Goal: Information Seeking & Learning: Check status

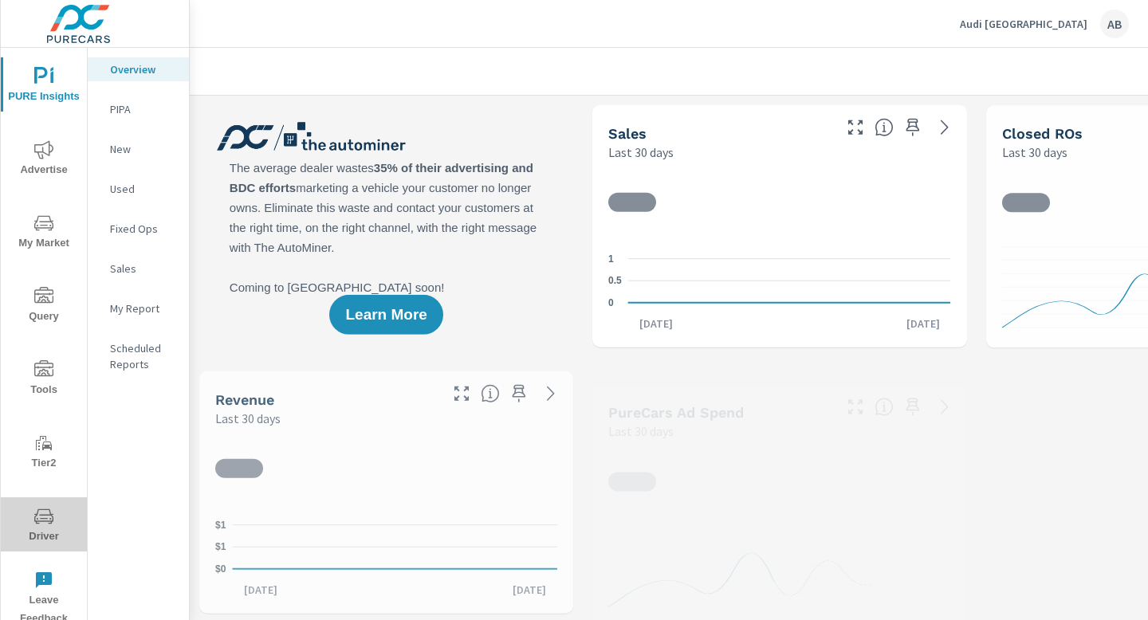
click at [44, 529] on span "Driver" at bounding box center [44, 526] width 77 height 39
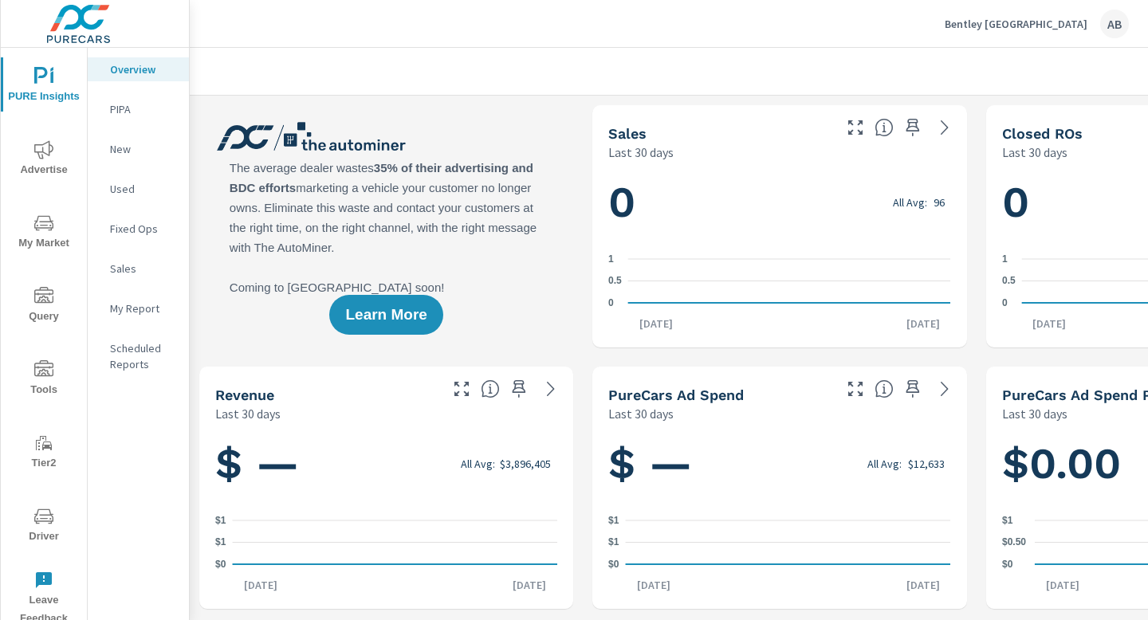
click at [48, 526] on span "Driver" at bounding box center [44, 526] width 77 height 39
click at [49, 520] on icon "nav menu" at bounding box center [43, 516] width 19 height 19
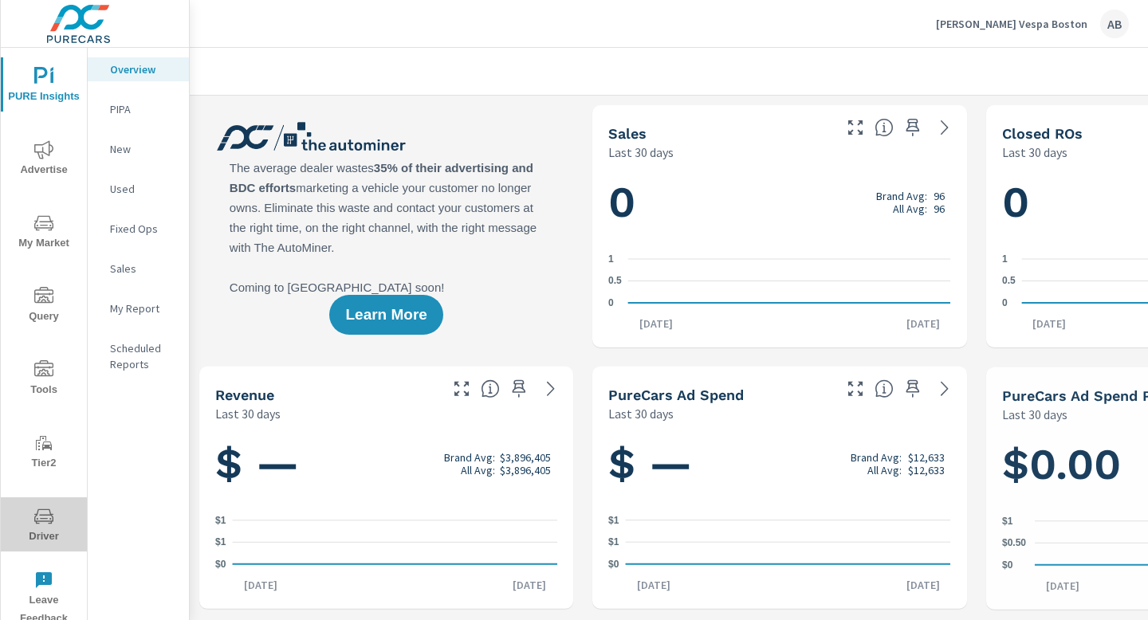
click at [40, 525] on span "Driver" at bounding box center [44, 526] width 77 height 39
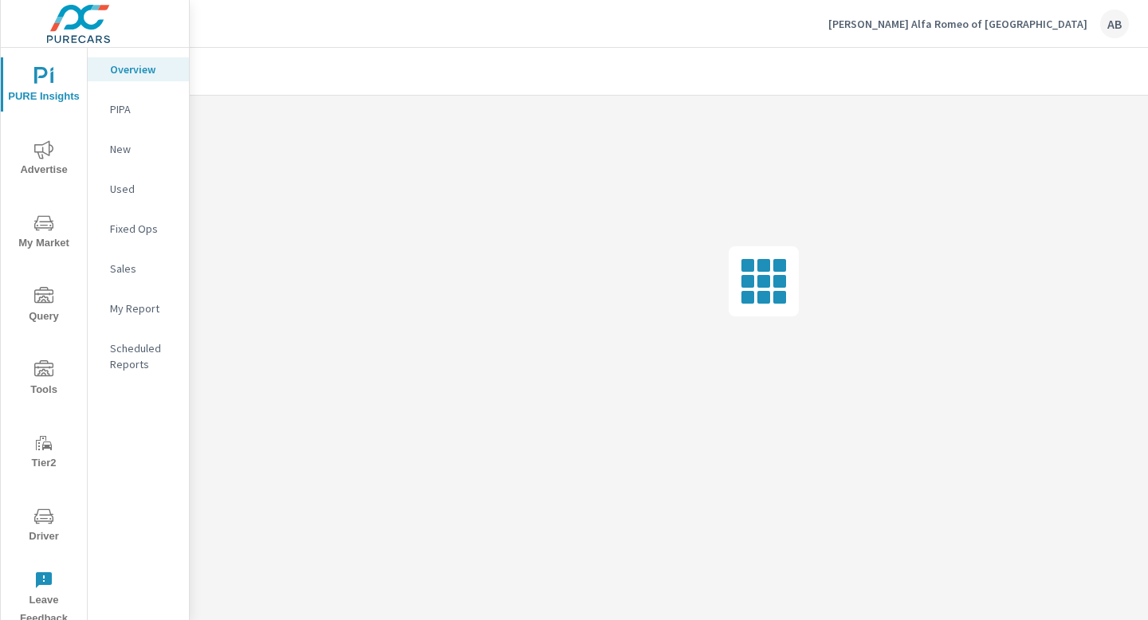
click at [30, 520] on span "Driver" at bounding box center [44, 526] width 77 height 39
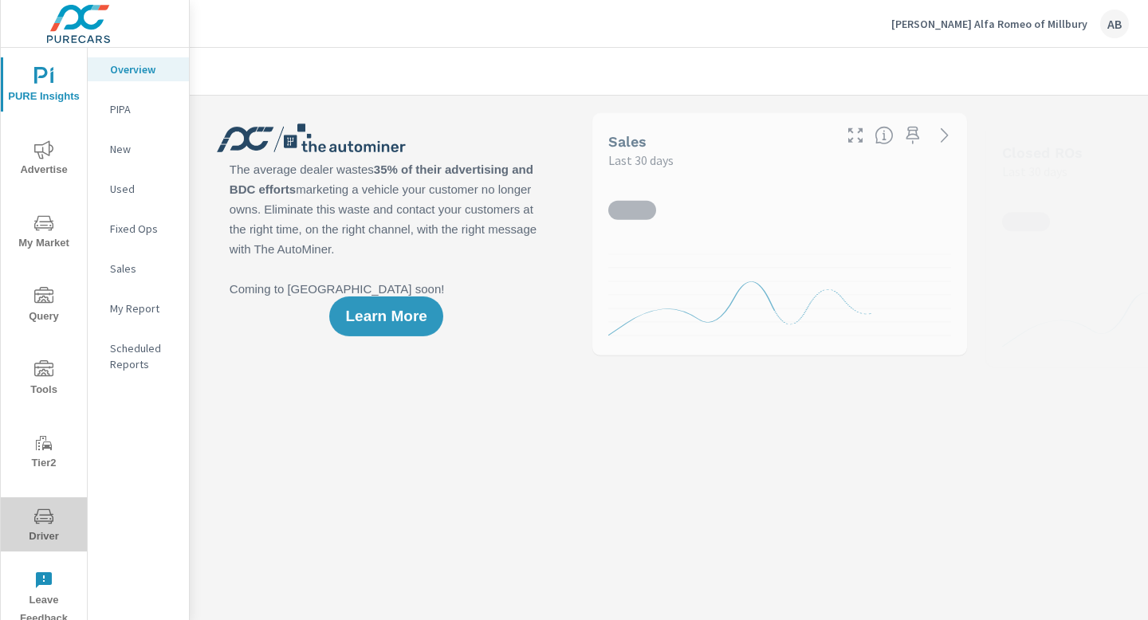
click at [41, 528] on span "Driver" at bounding box center [44, 526] width 77 height 39
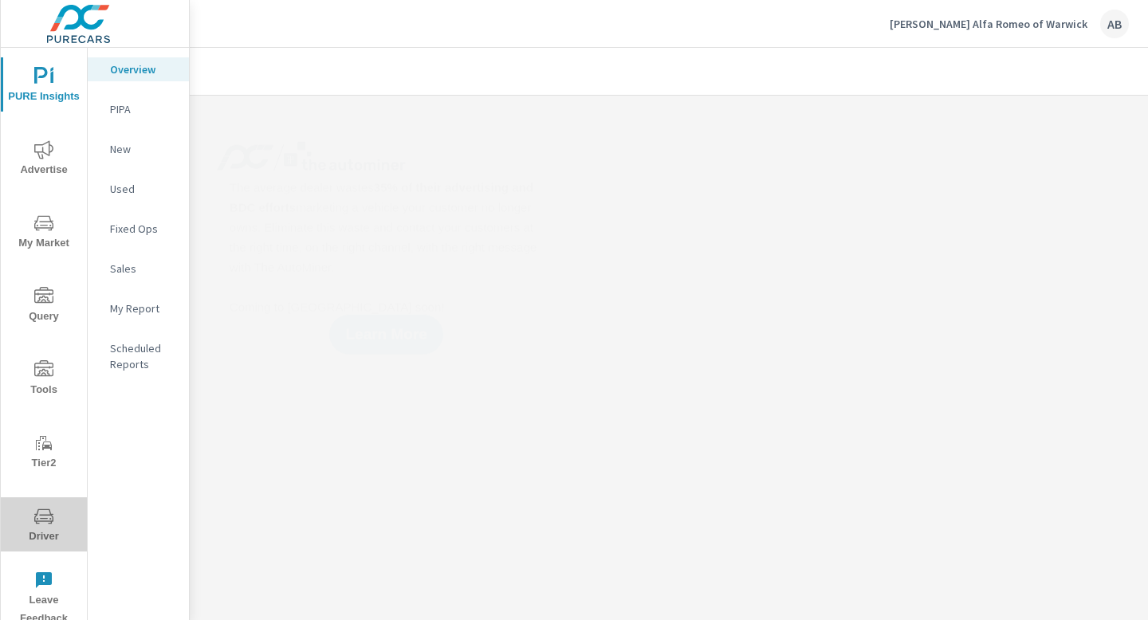
click at [26, 529] on span "Driver" at bounding box center [44, 526] width 77 height 39
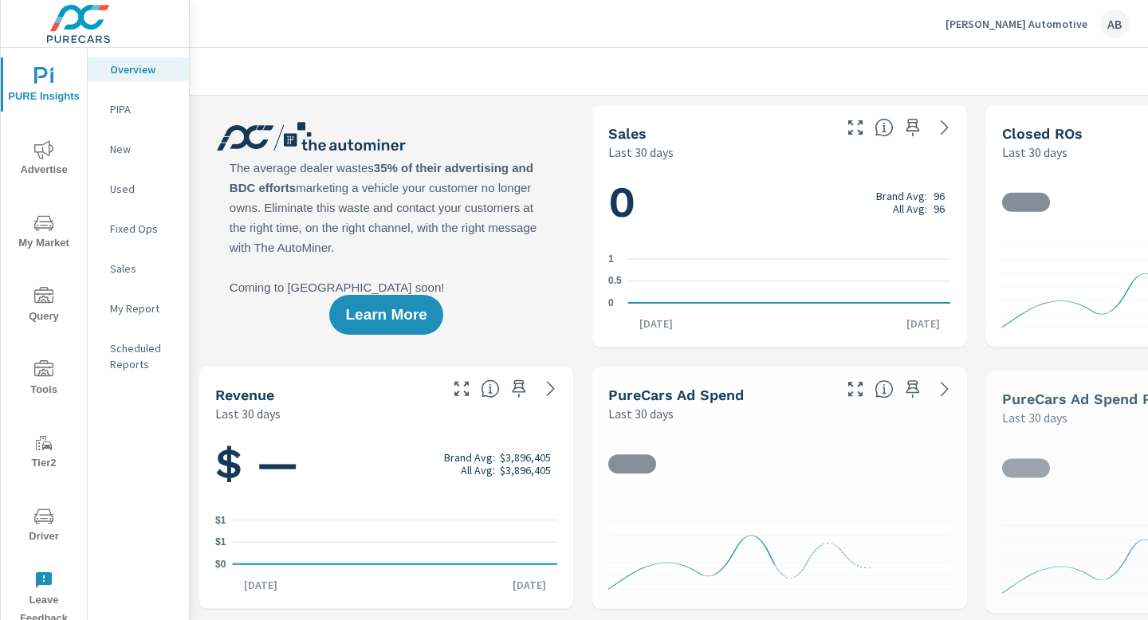
click at [38, 525] on icon "nav menu" at bounding box center [43, 516] width 19 height 19
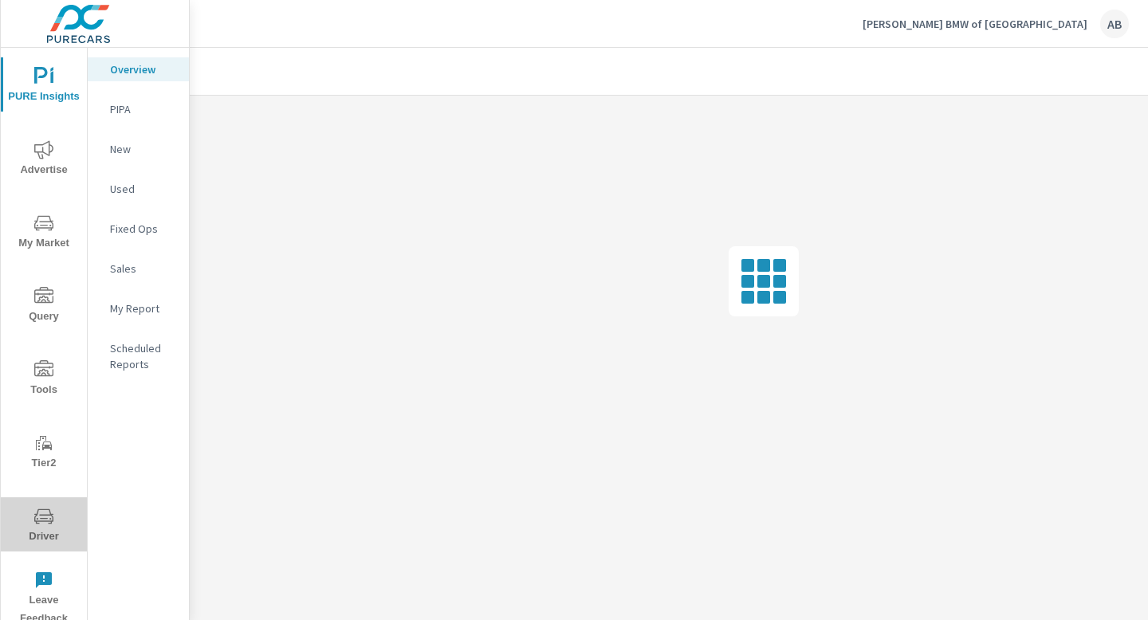
click at [49, 524] on icon "nav menu" at bounding box center [43, 516] width 19 height 19
click at [41, 515] on icon "nav menu" at bounding box center [43, 516] width 19 height 15
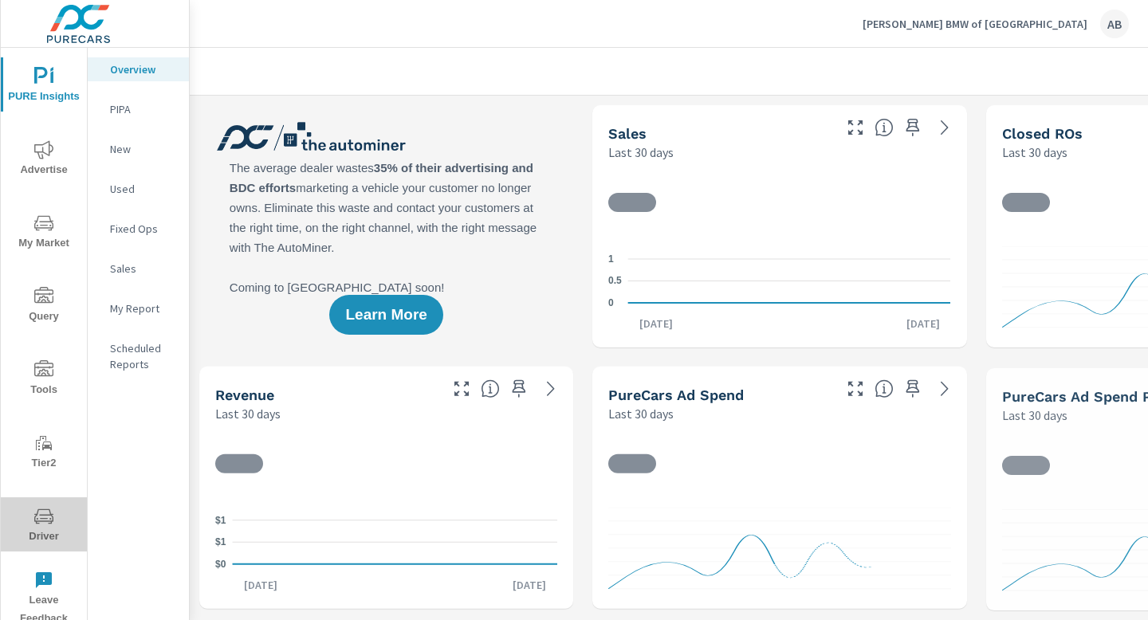
click at [41, 521] on icon "nav menu" at bounding box center [43, 516] width 19 height 15
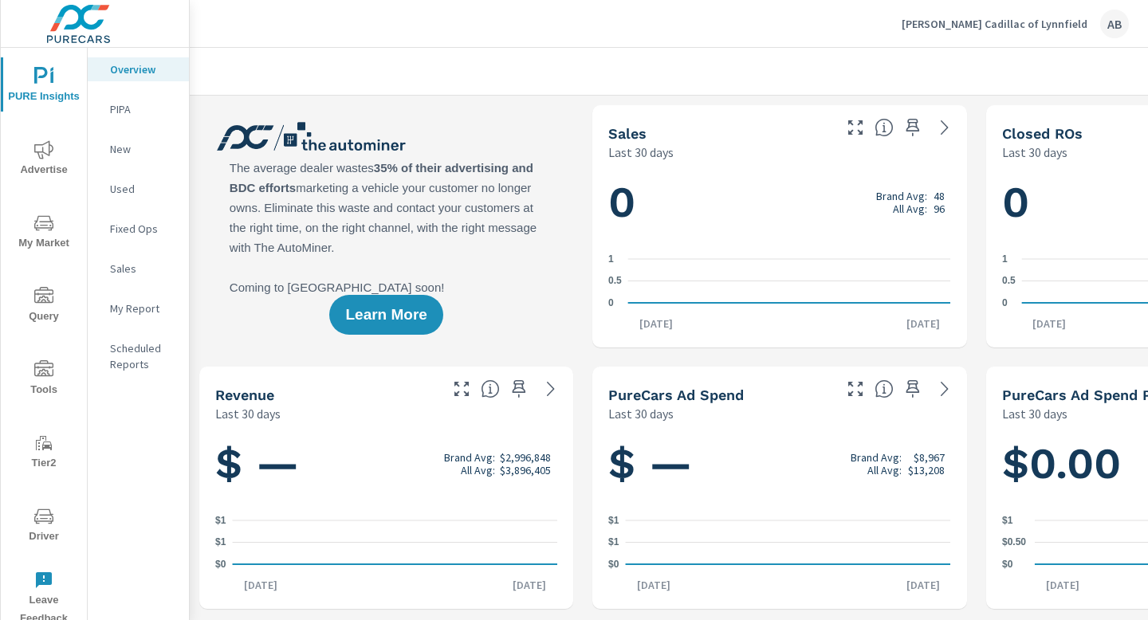
click at [43, 531] on span "Driver" at bounding box center [44, 526] width 77 height 39
click at [43, 528] on span "Driver" at bounding box center [44, 526] width 77 height 39
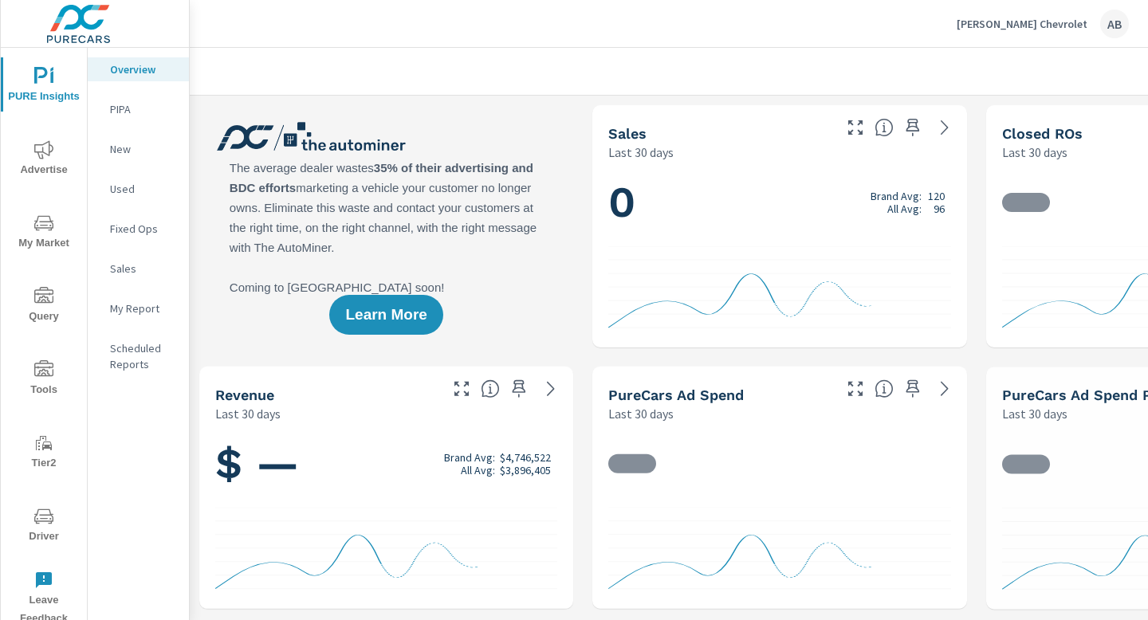
click at [45, 515] on icon "nav menu" at bounding box center [43, 516] width 19 height 15
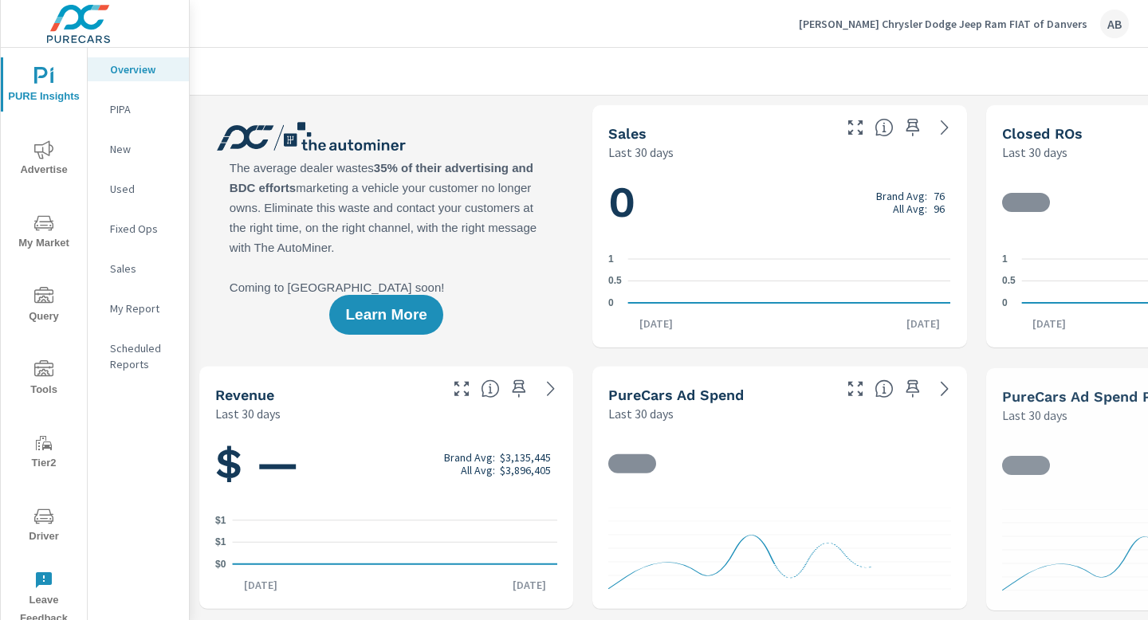
click at [43, 520] on icon "nav menu" at bounding box center [43, 516] width 19 height 19
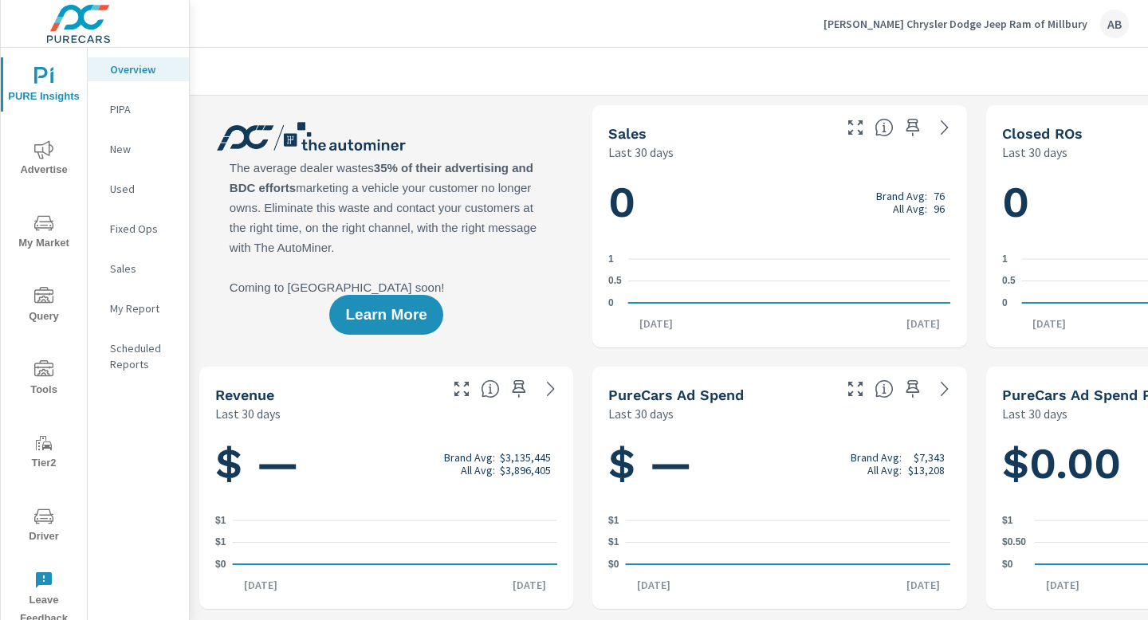
click at [38, 516] on icon "nav menu" at bounding box center [43, 516] width 19 height 19
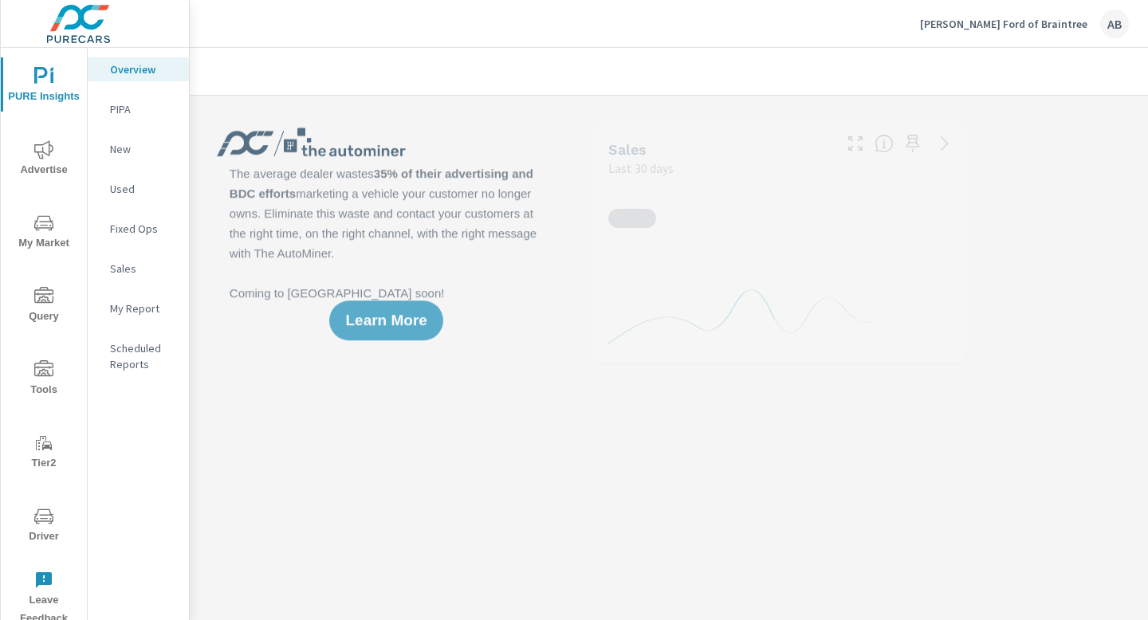
click at [52, 521] on icon "nav menu" at bounding box center [43, 516] width 19 height 15
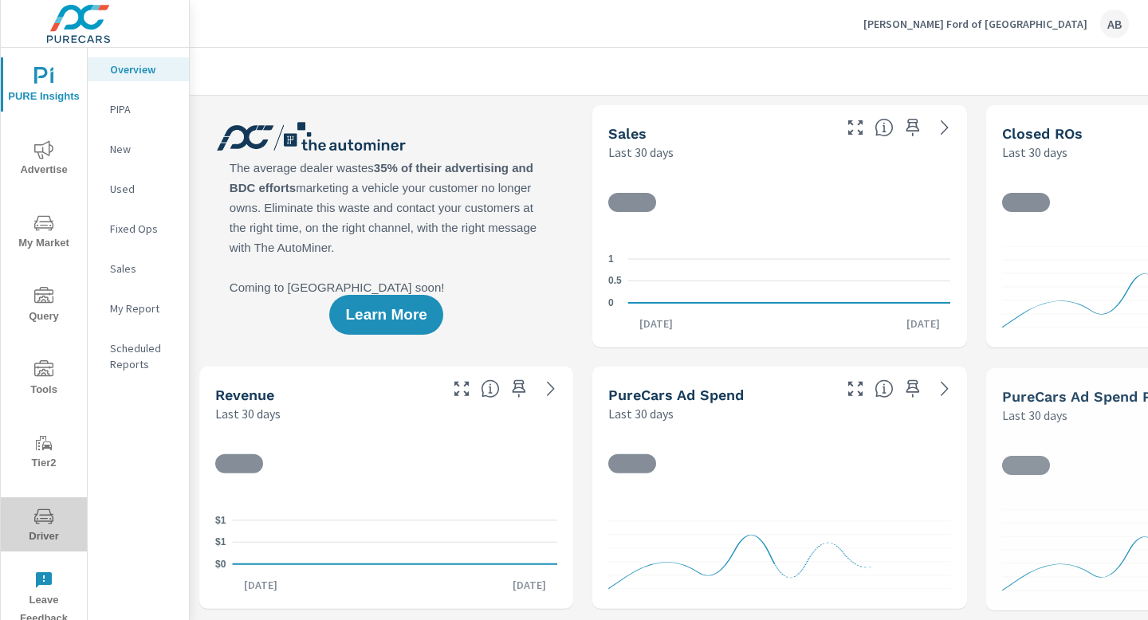
click at [42, 524] on icon "nav menu" at bounding box center [43, 516] width 19 height 19
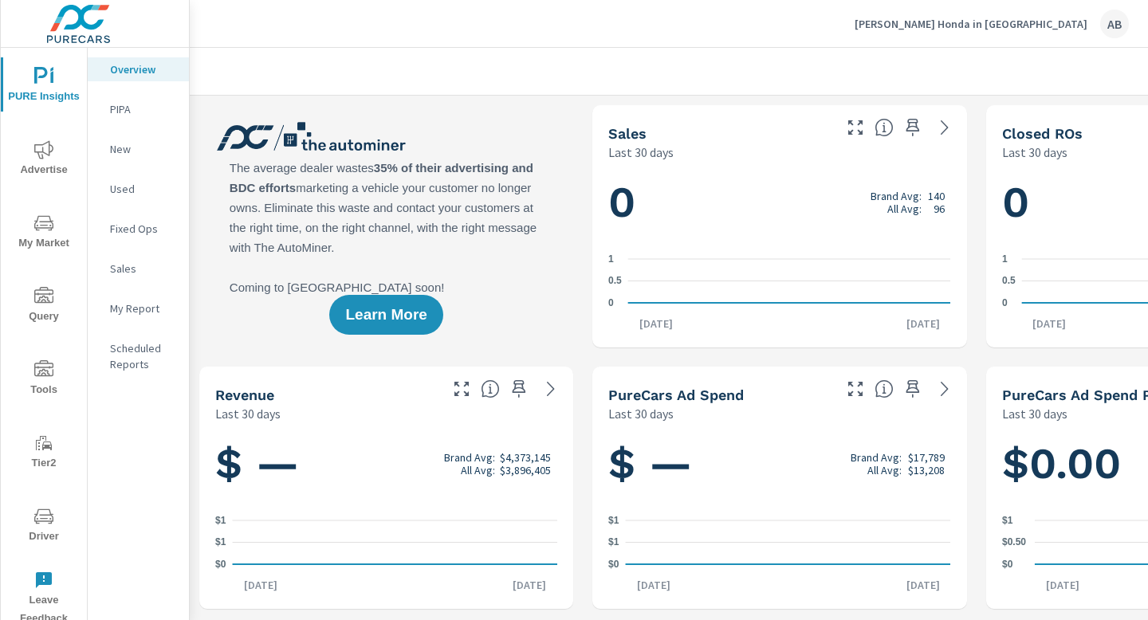
click at [40, 533] on span "Driver" at bounding box center [44, 526] width 77 height 39
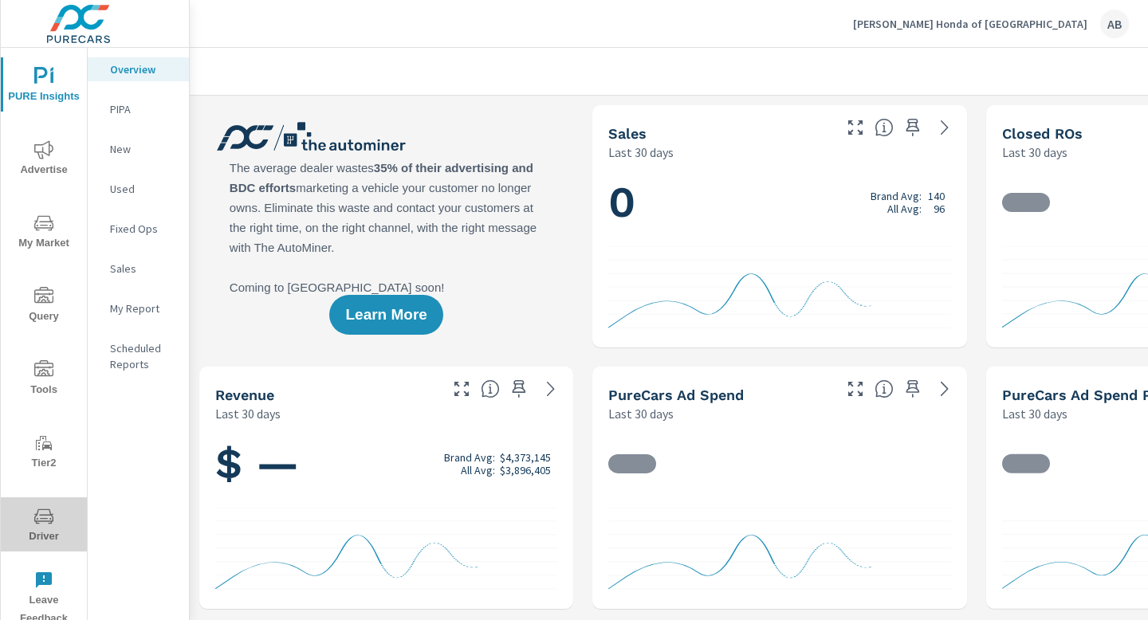
click at [43, 530] on span "Driver" at bounding box center [44, 526] width 77 height 39
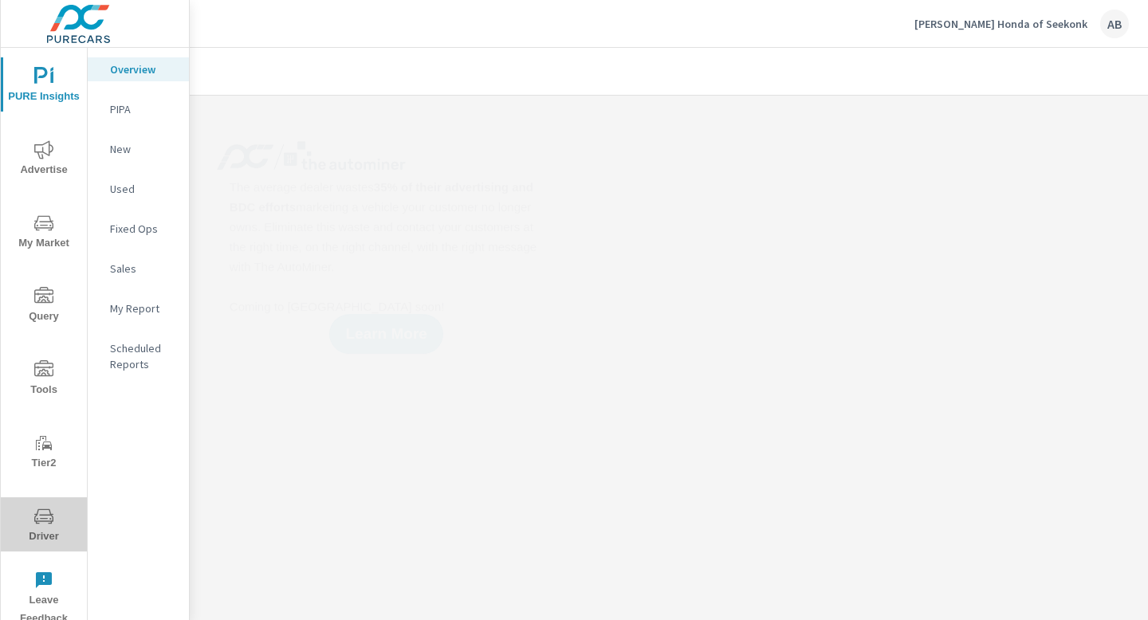
click at [41, 525] on icon "nav menu" at bounding box center [43, 516] width 19 height 19
click at [45, 517] on icon "nav menu" at bounding box center [43, 516] width 19 height 19
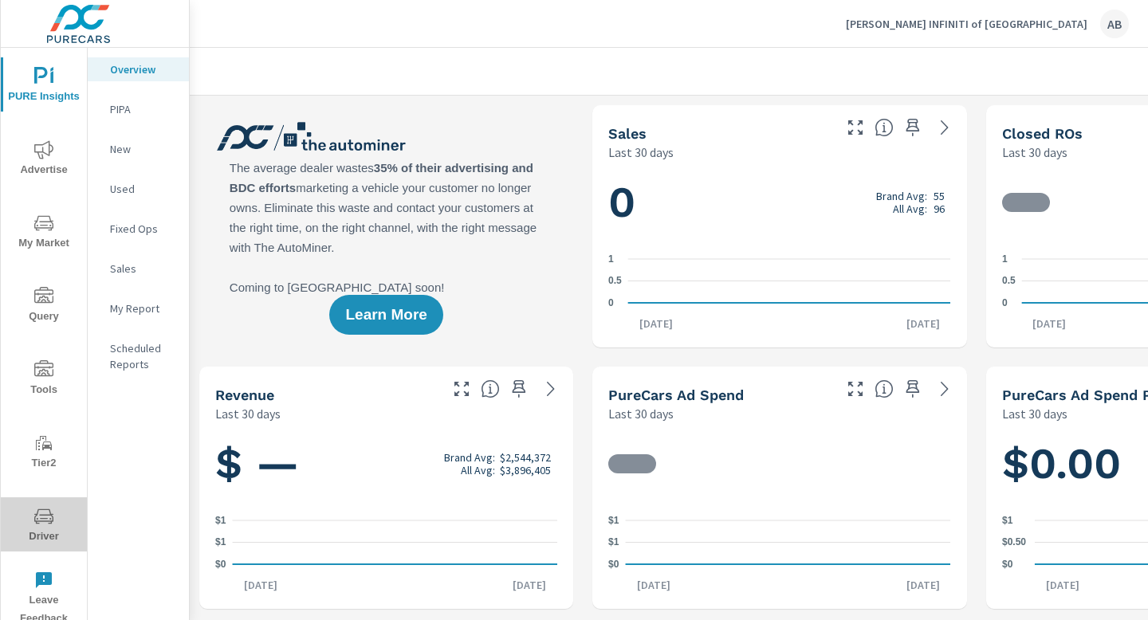
click at [50, 522] on icon "nav menu" at bounding box center [43, 516] width 19 height 15
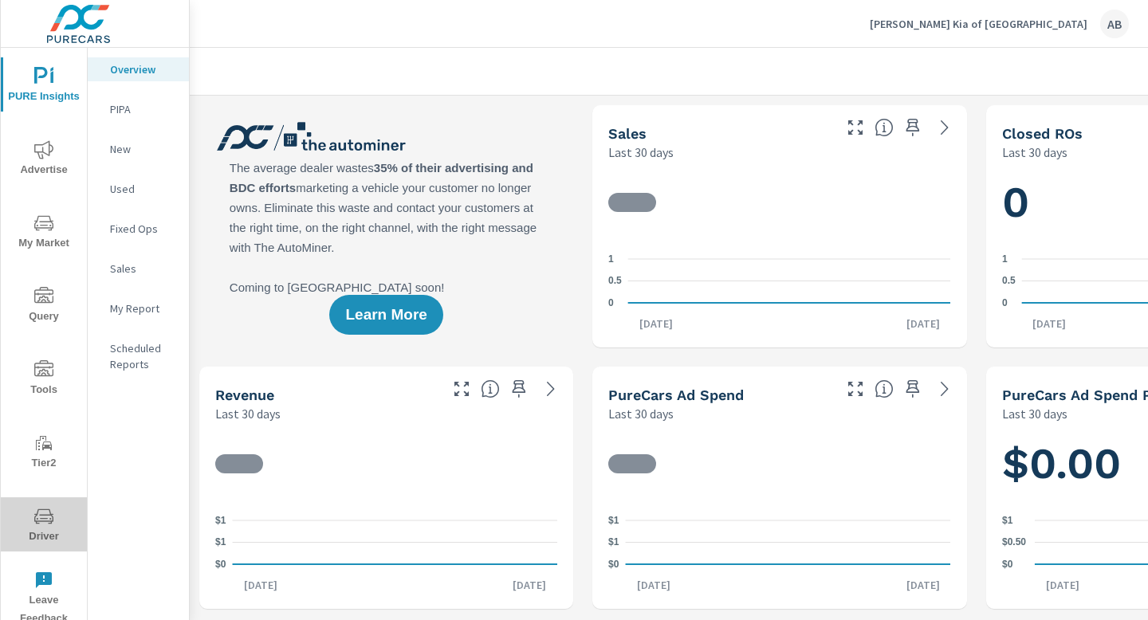
click at [41, 529] on span "Driver" at bounding box center [44, 526] width 77 height 39
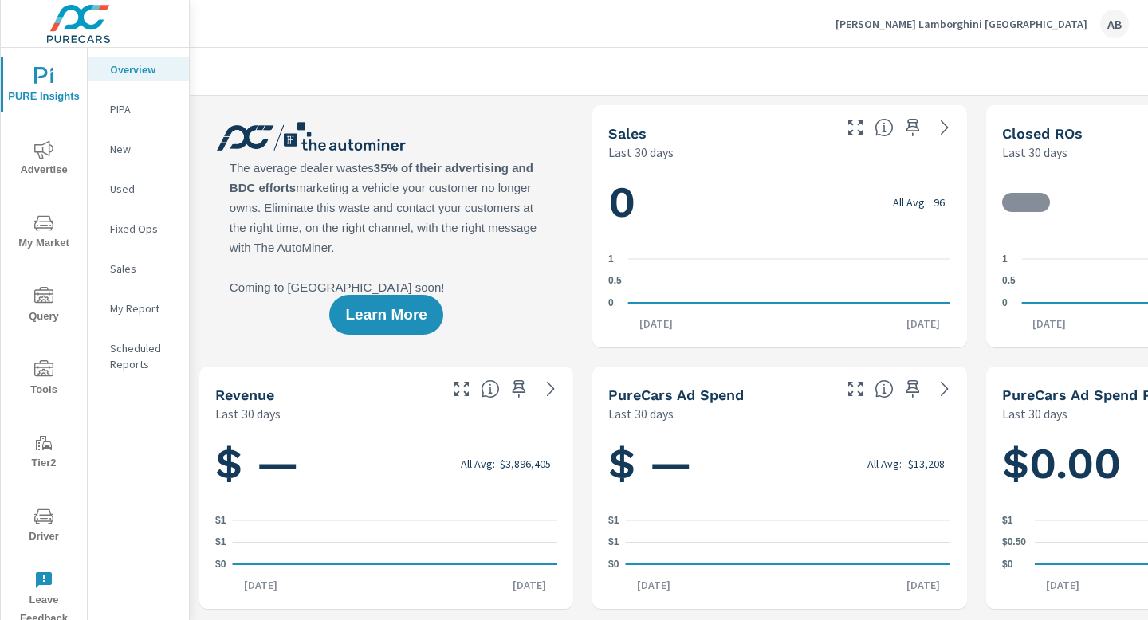
click at [46, 516] on icon "nav menu" at bounding box center [43, 516] width 19 height 19
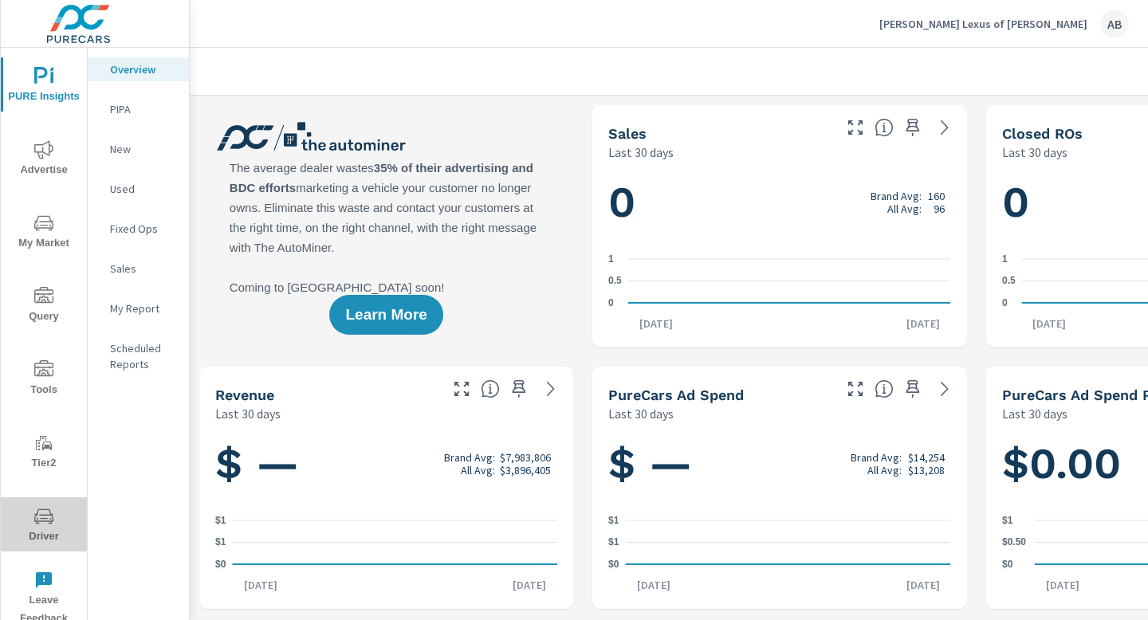
click at [38, 534] on span "Driver" at bounding box center [44, 526] width 77 height 39
click at [43, 536] on span "Driver" at bounding box center [44, 526] width 77 height 39
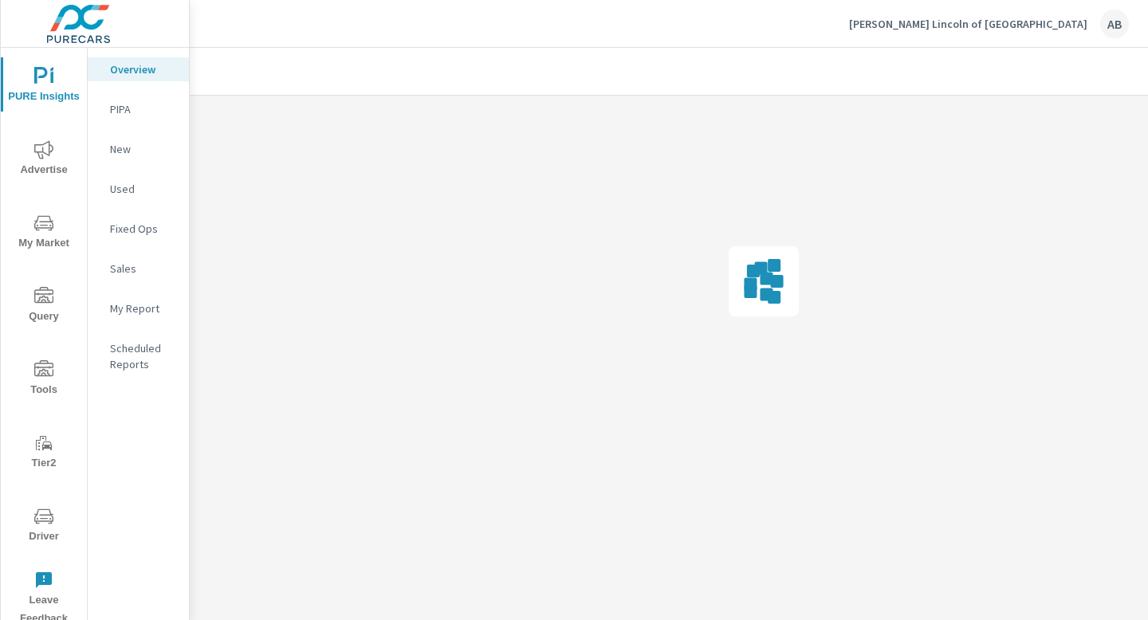
click at [43, 533] on span "Driver" at bounding box center [44, 526] width 77 height 39
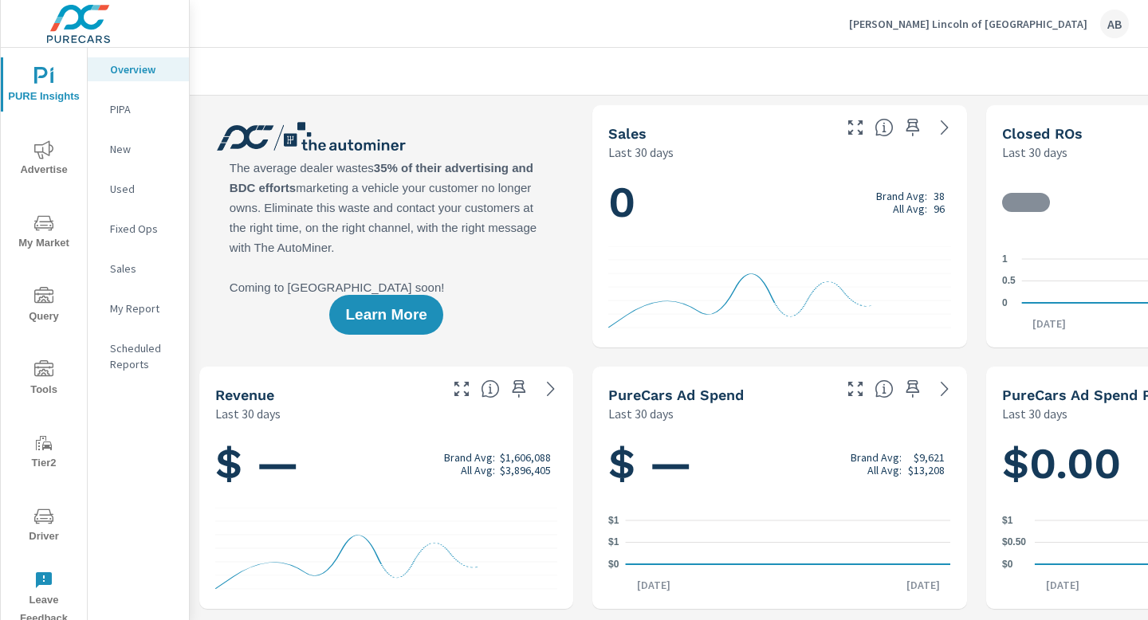
click at [38, 533] on span "Driver" at bounding box center [44, 526] width 77 height 39
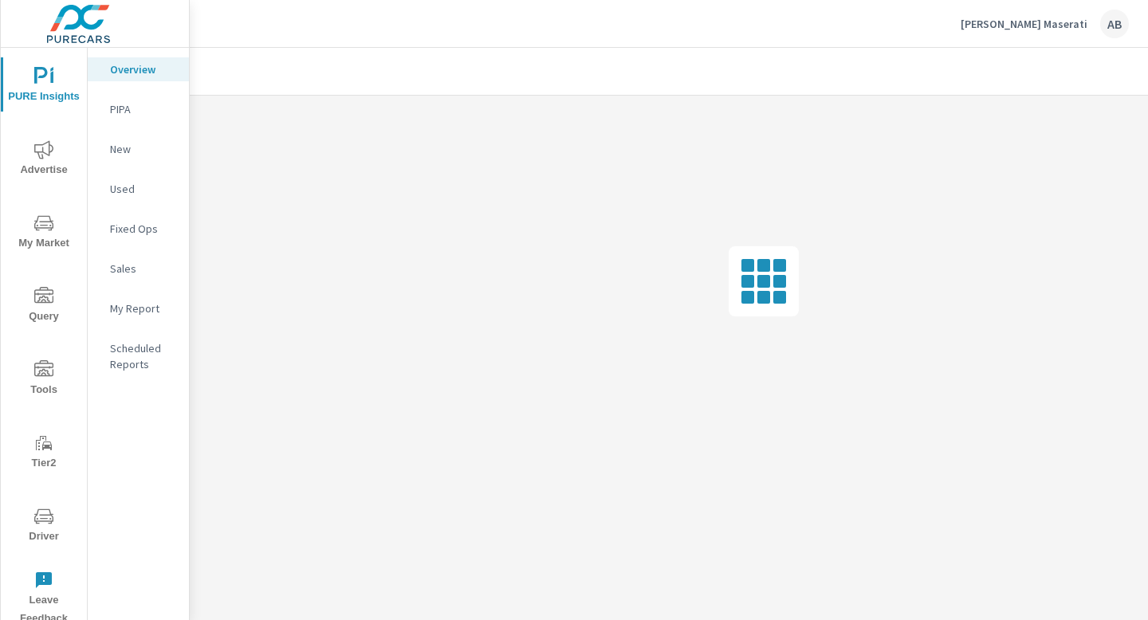
click at [43, 515] on icon "nav menu" at bounding box center [43, 516] width 19 height 19
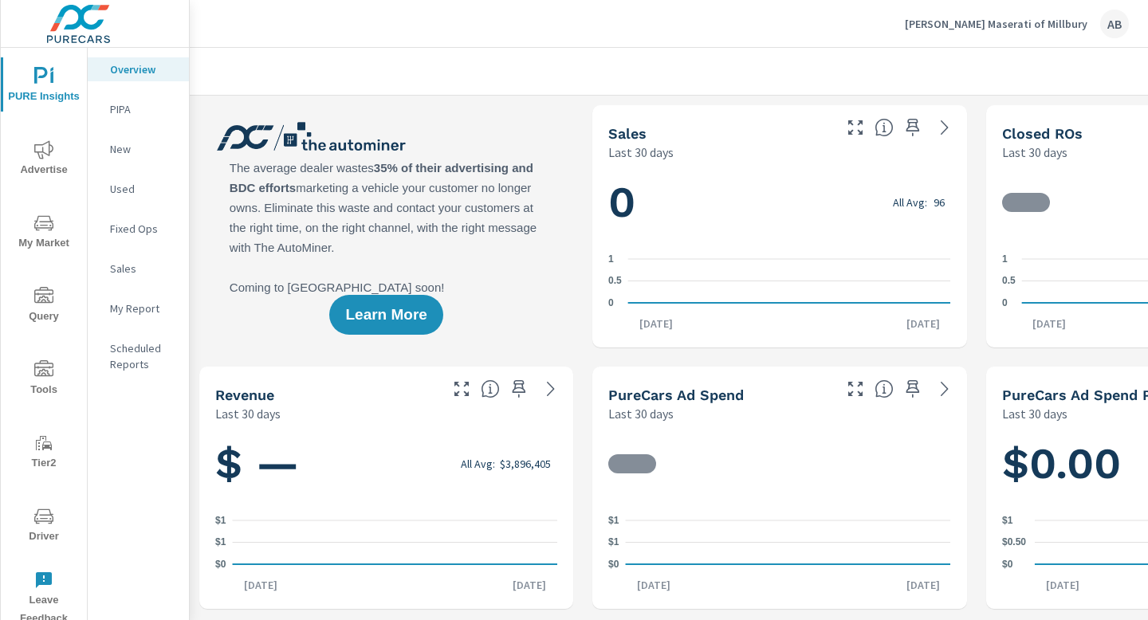
click at [45, 521] on icon "nav menu" at bounding box center [43, 516] width 19 height 19
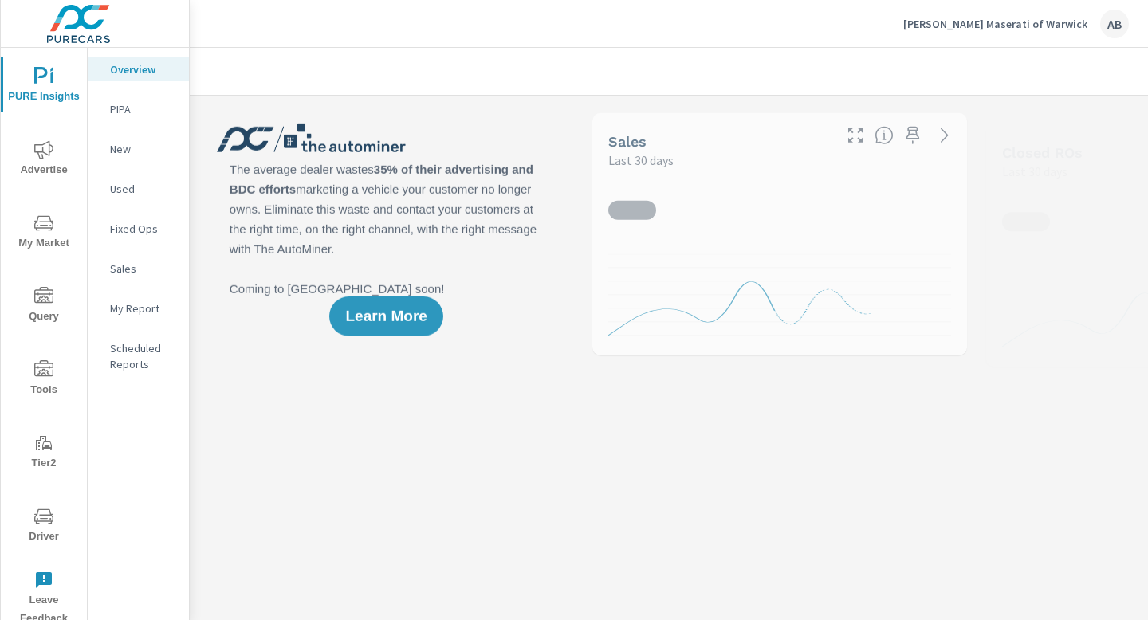
click at [33, 528] on span "Driver" at bounding box center [44, 526] width 77 height 39
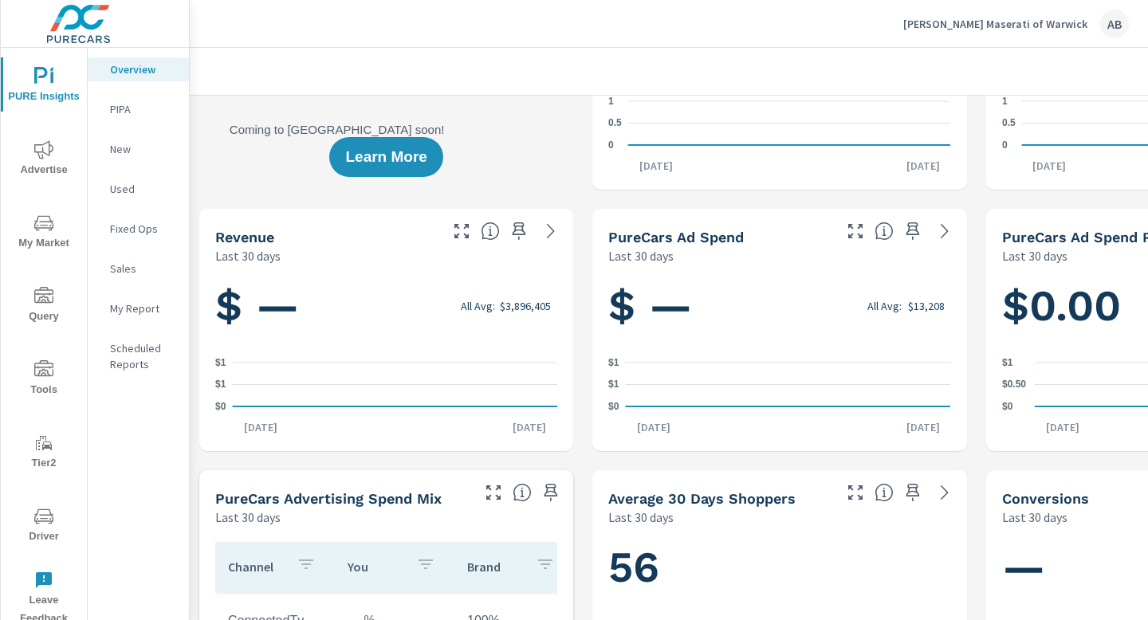
scroll to position [159, 0]
click at [52, 525] on icon "nav menu" at bounding box center [43, 516] width 19 height 19
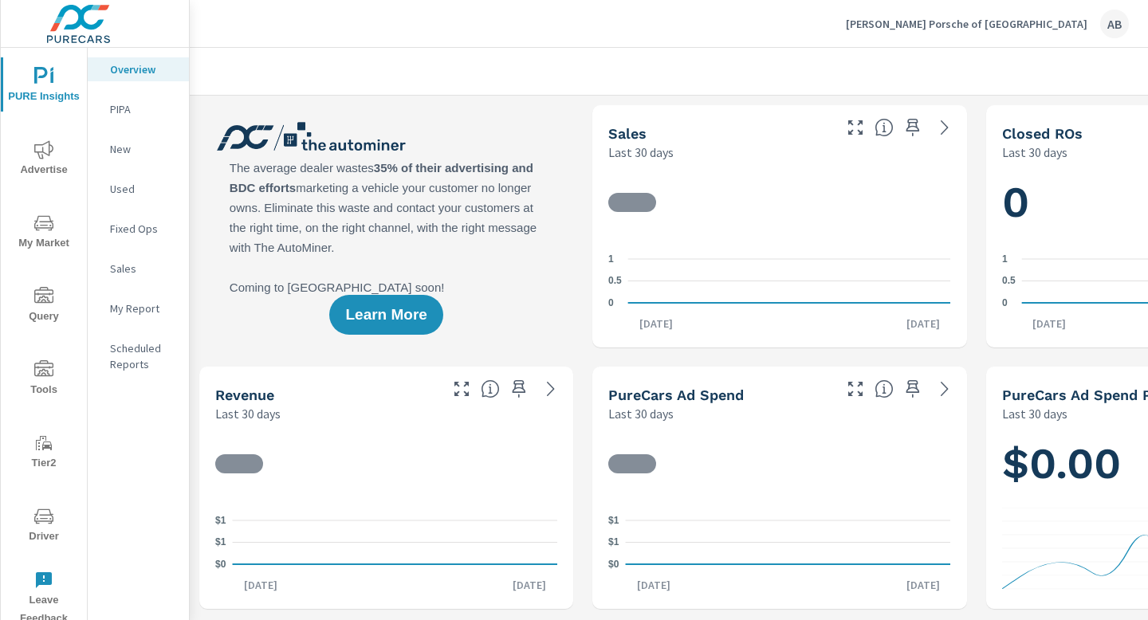
click at [42, 524] on icon "nav menu" at bounding box center [43, 516] width 19 height 19
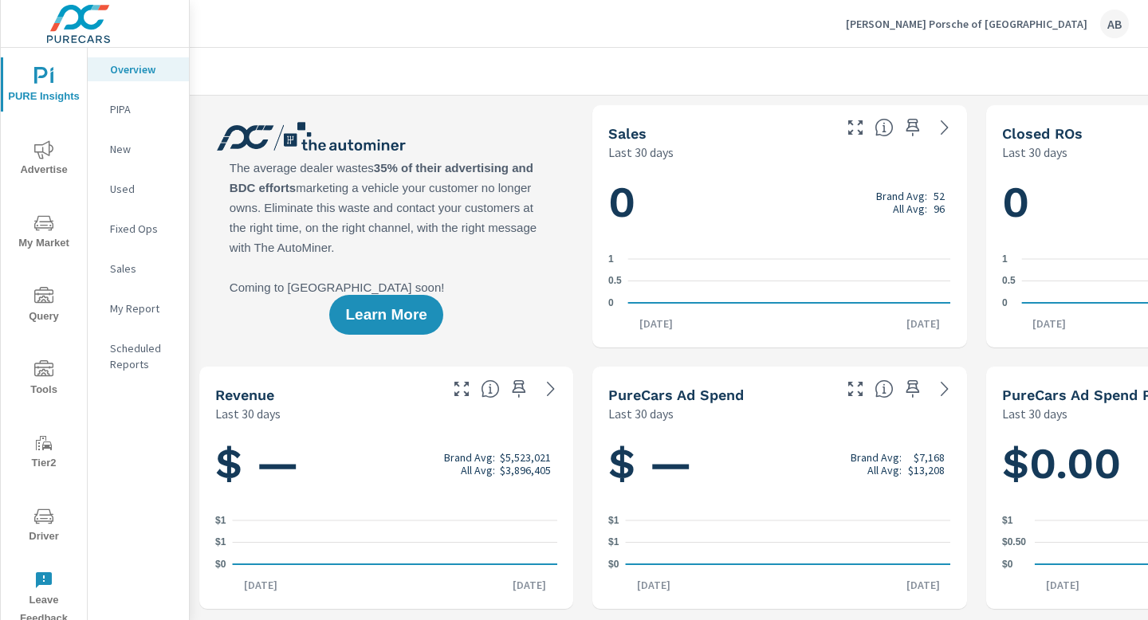
click at [32, 536] on span "Driver" at bounding box center [44, 526] width 77 height 39
click at [45, 516] on icon "nav menu" at bounding box center [43, 516] width 19 height 19
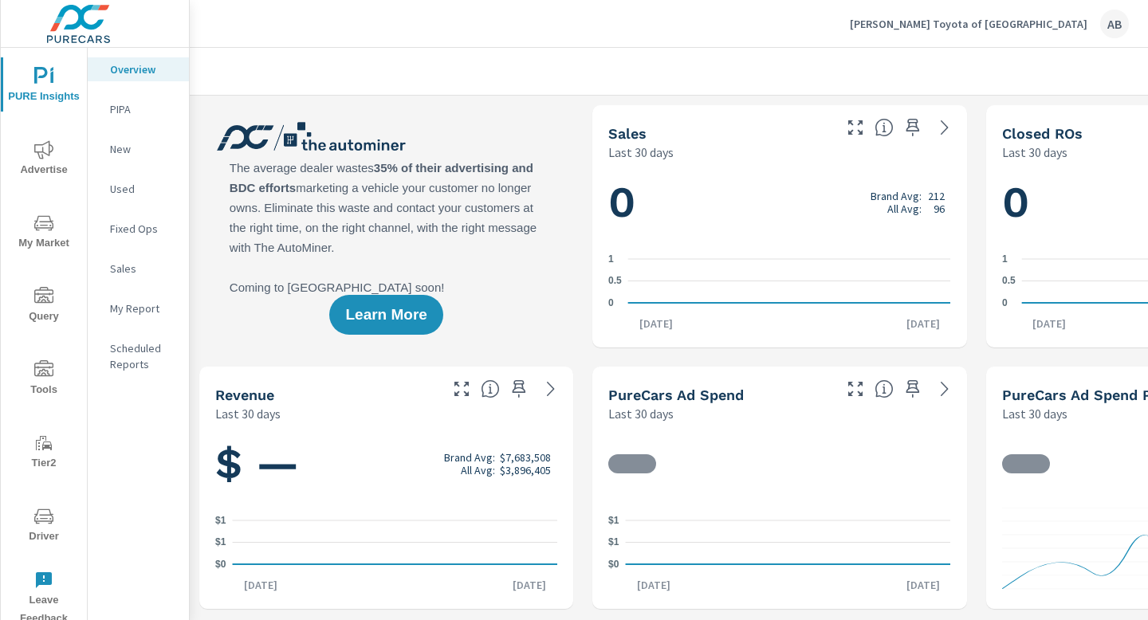
click at [45, 528] on span "Driver" at bounding box center [44, 526] width 77 height 39
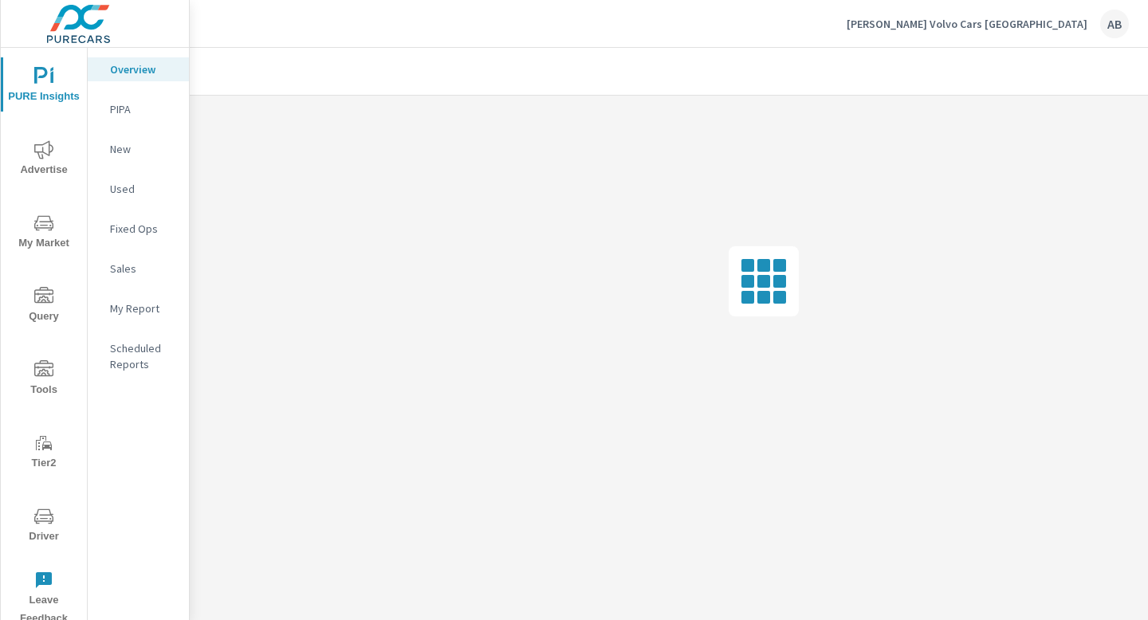
click at [41, 524] on icon "nav menu" at bounding box center [43, 516] width 19 height 19
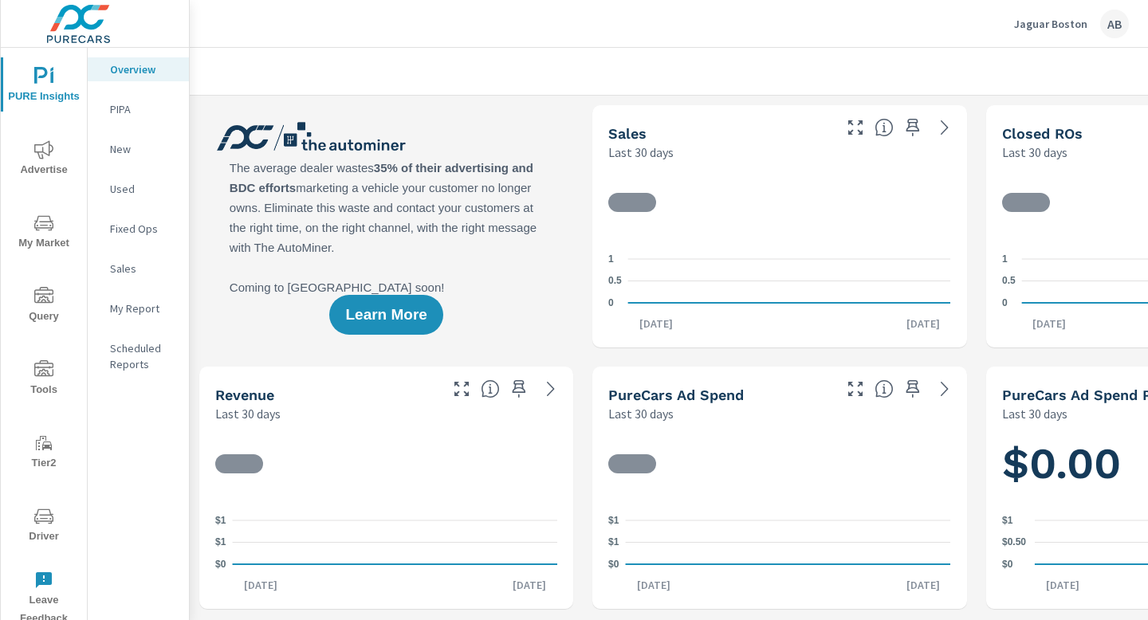
click at [45, 529] on span "Driver" at bounding box center [44, 526] width 77 height 39
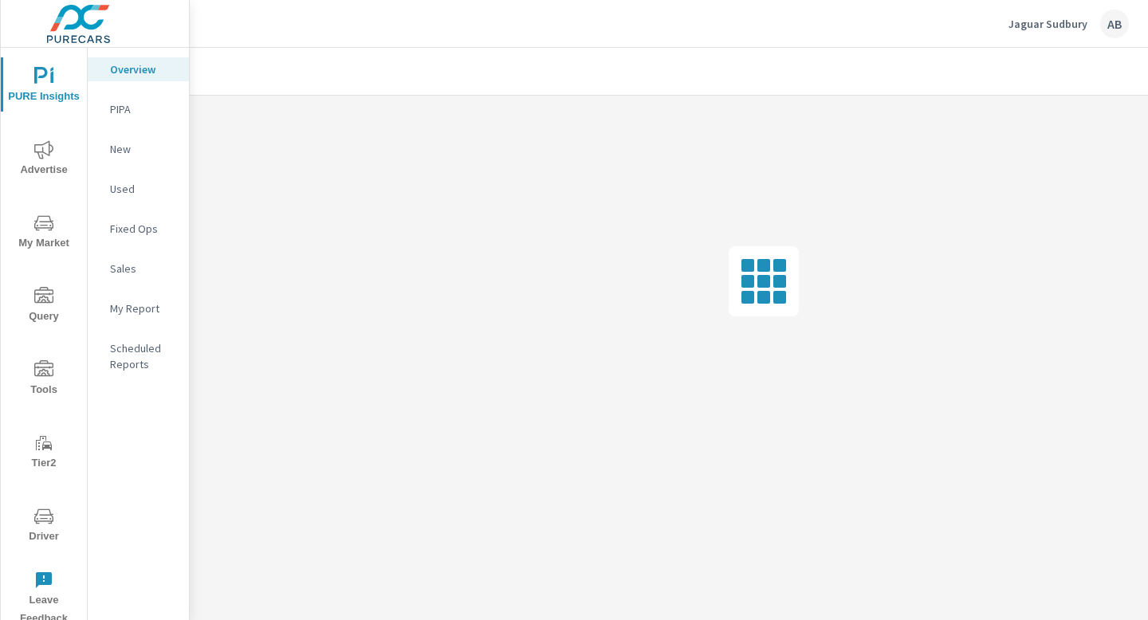
click at [50, 528] on span "Driver" at bounding box center [44, 526] width 77 height 39
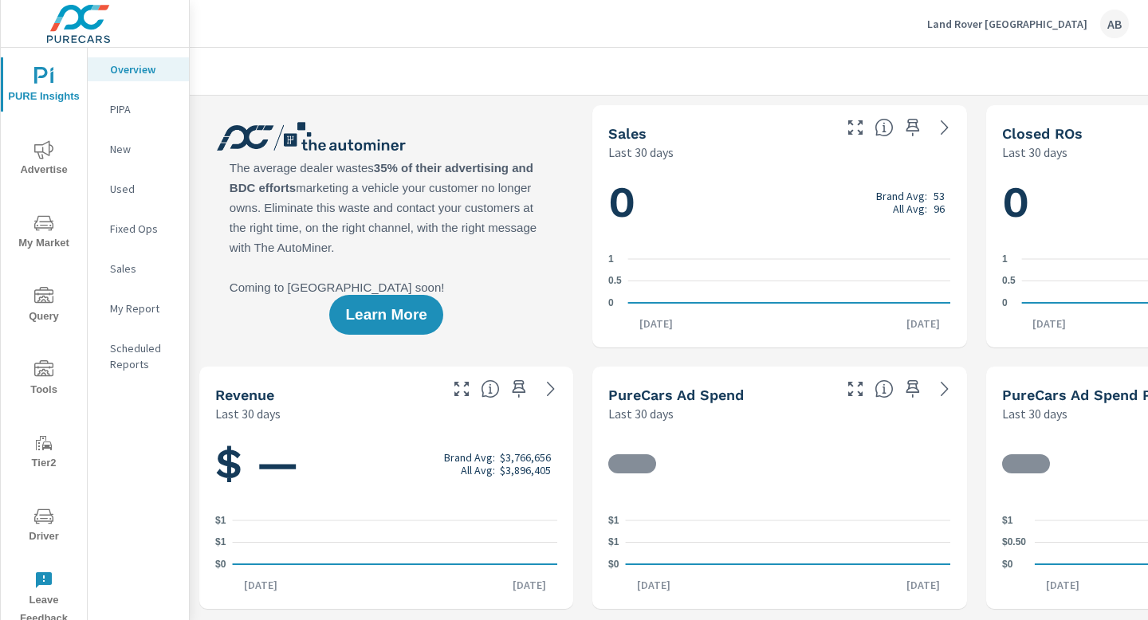
click at [39, 524] on icon "nav menu" at bounding box center [43, 516] width 19 height 19
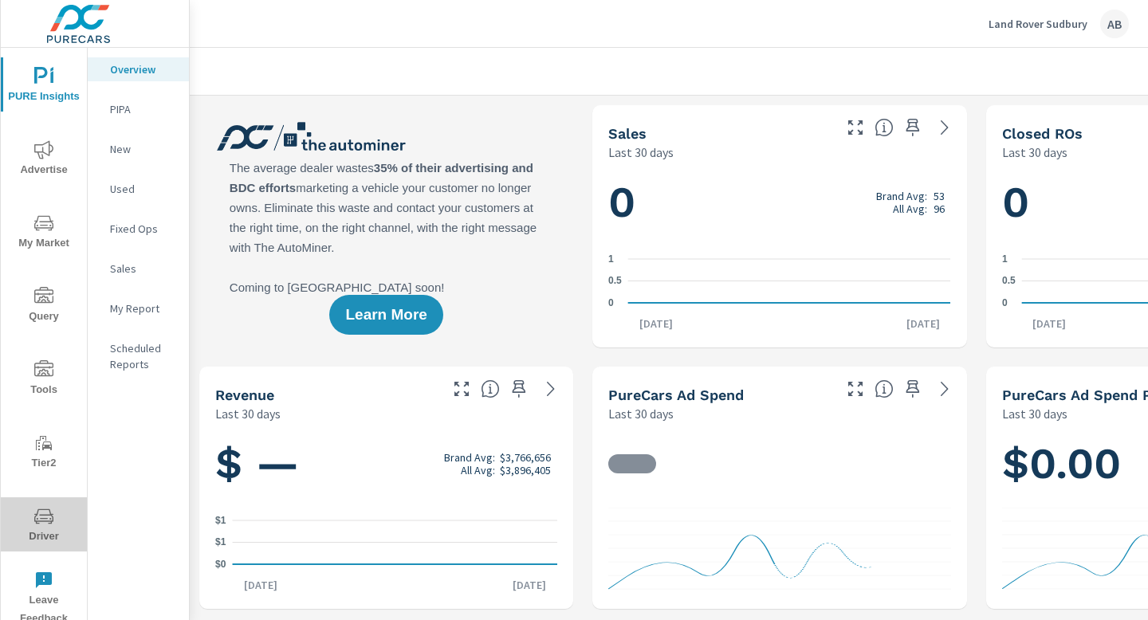
click at [38, 535] on span "Driver" at bounding box center [44, 526] width 77 height 39
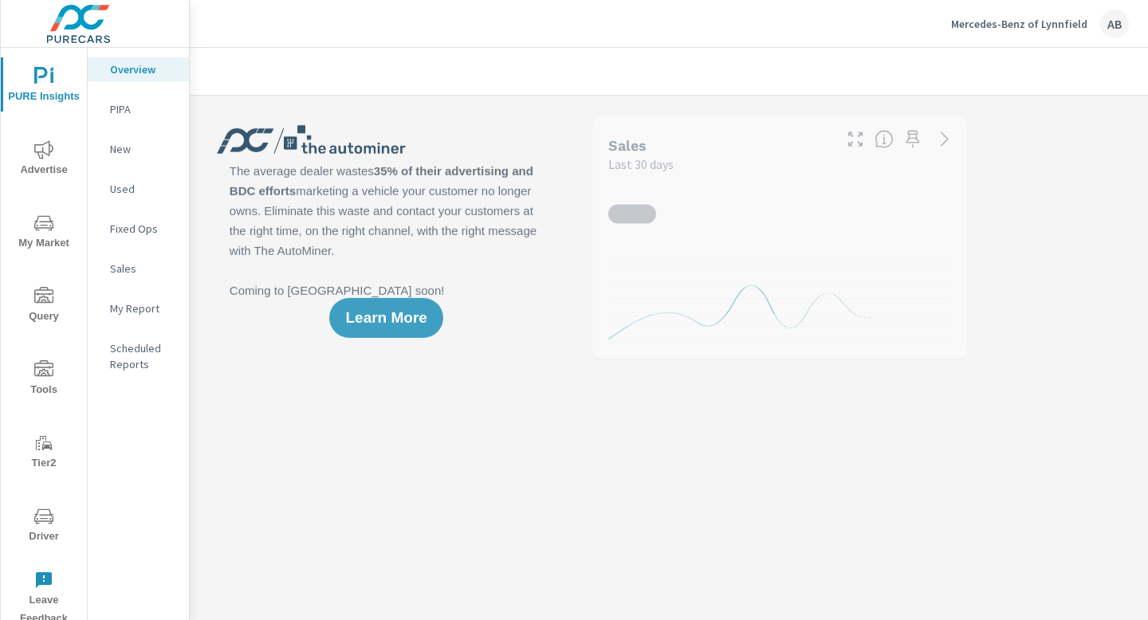
click at [45, 521] on icon "nav menu" at bounding box center [43, 516] width 19 height 15
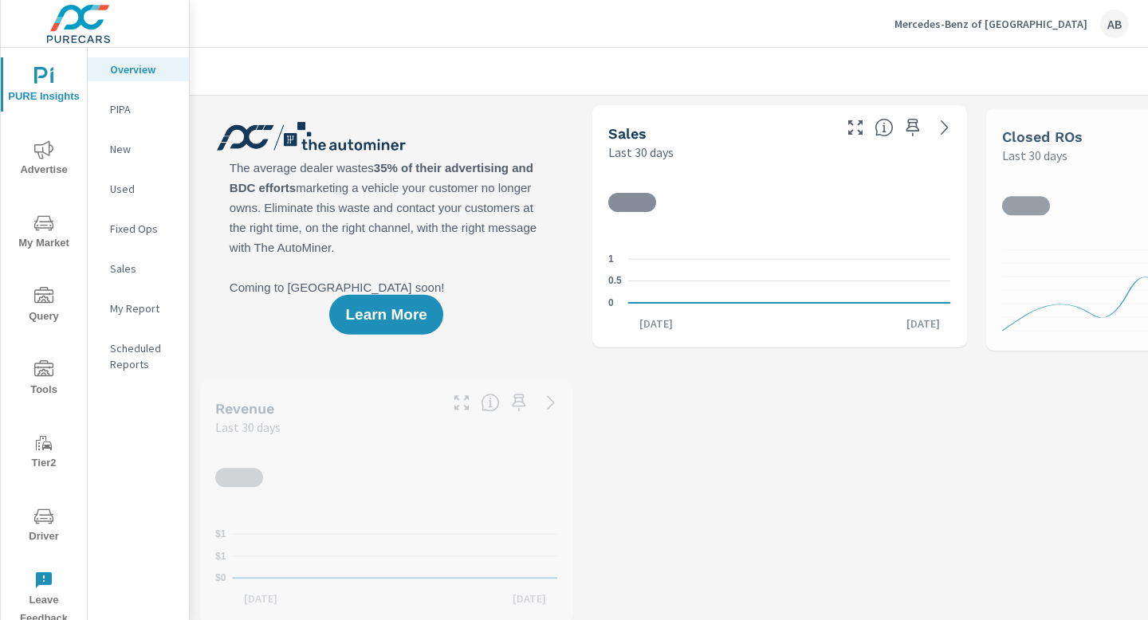
click at [48, 525] on icon "nav menu" at bounding box center [43, 516] width 19 height 19
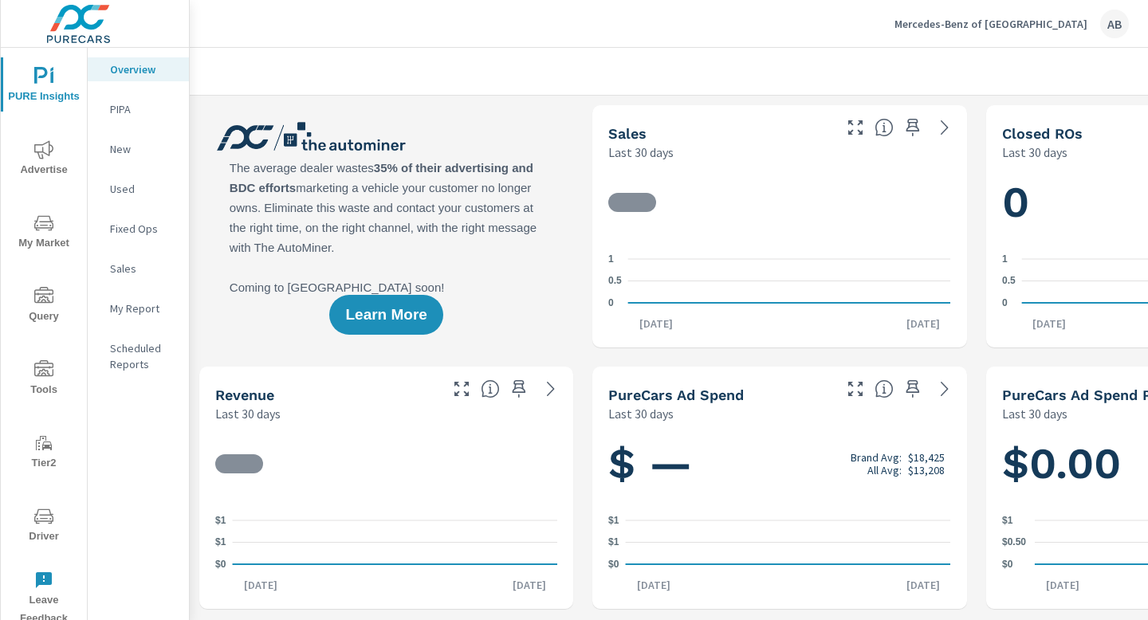
click at [38, 529] on span "Driver" at bounding box center [44, 526] width 77 height 39
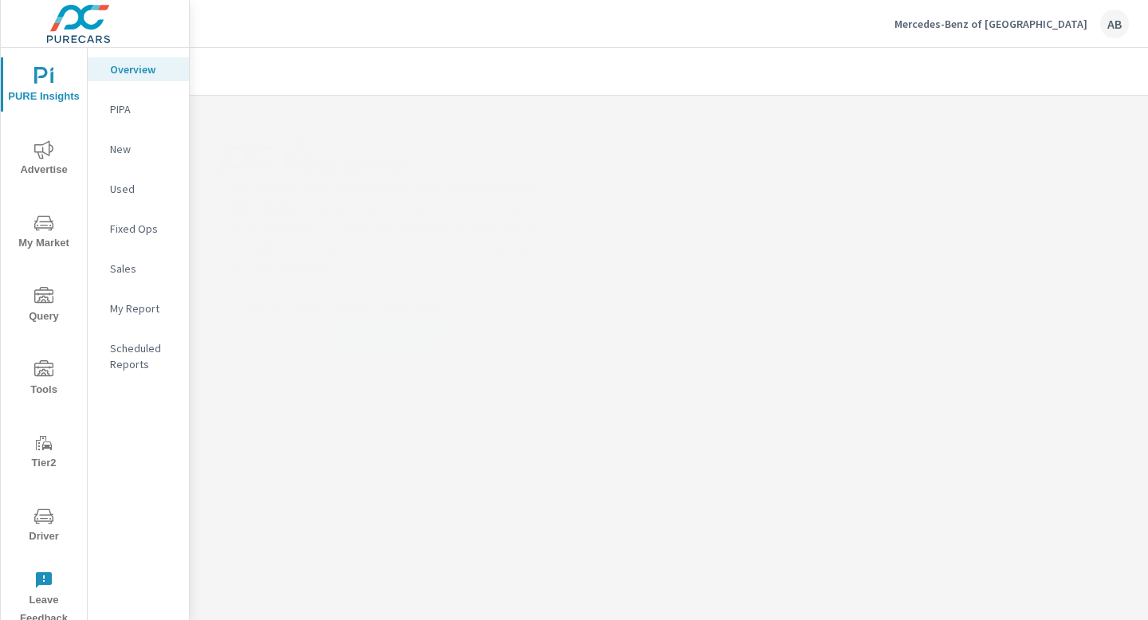
click at [45, 524] on icon "nav menu" at bounding box center [43, 516] width 19 height 19
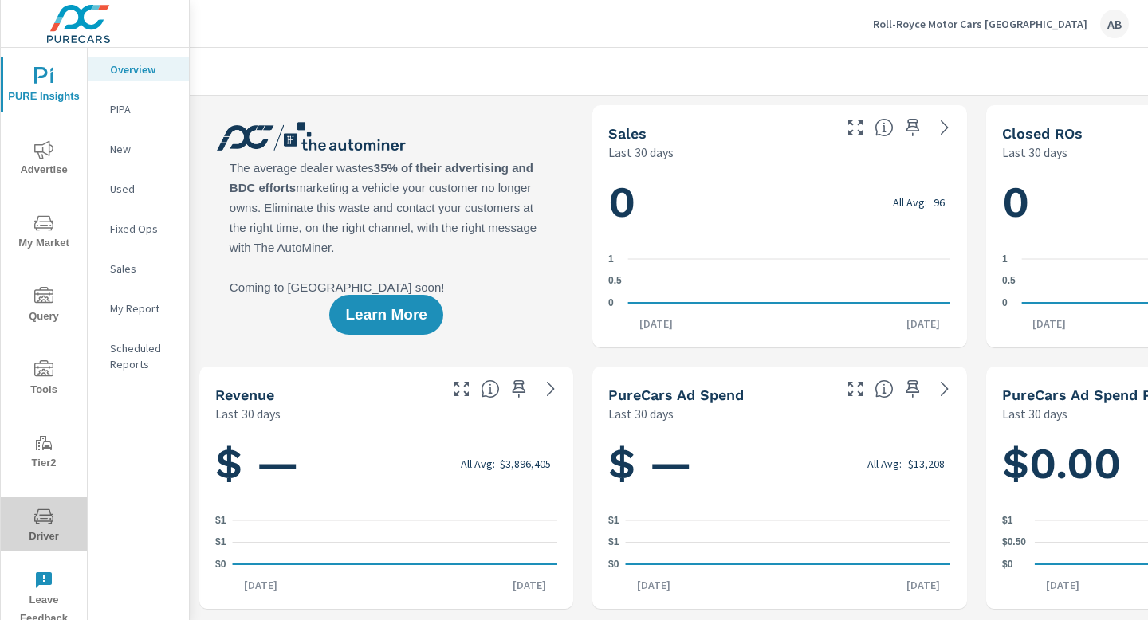
click at [42, 521] on icon "nav menu" at bounding box center [43, 516] width 19 height 15
